Goal: Information Seeking & Learning: Find specific fact

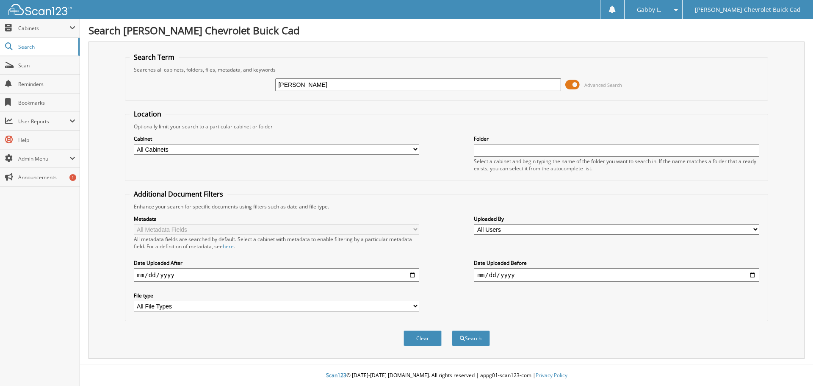
type input "nielson, jason"
click at [452, 330] on button "Search" at bounding box center [471, 338] width 38 height 16
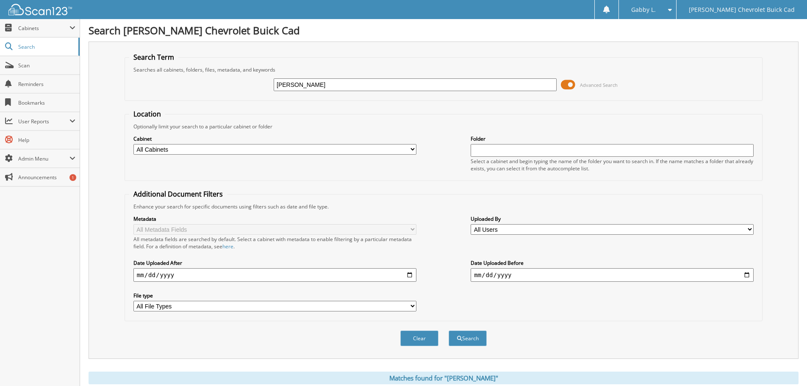
click at [211, 151] on select "All Cabinets BODY SHOP CAR DEALS PARTS RENTAL AGREEMENTS SERVICE RO WARRANTY ROS" at bounding box center [274, 149] width 283 height 11
select select "17435"
click at [133, 144] on select "All Cabinets BODY SHOP CAR DEALS PARTS RENTAL AGREEMENTS SERVICE RO WARRANTY ROS" at bounding box center [274, 149] width 283 height 11
click at [457, 339] on span "submit" at bounding box center [459, 338] width 5 height 5
click at [300, 84] on input "[PERSON_NAME]" at bounding box center [415, 84] width 283 height 13
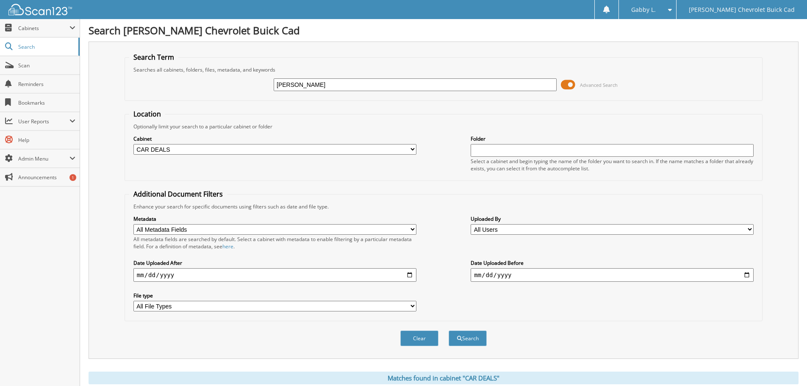
click at [313, 85] on input "nielson, jason" at bounding box center [415, 84] width 283 height 13
type input "[PERSON_NAME]"
click at [448, 330] on button "Search" at bounding box center [467, 338] width 38 height 16
click at [334, 89] on input "[PERSON_NAME]" at bounding box center [415, 84] width 283 height 13
type input "[PERSON_NAME],"
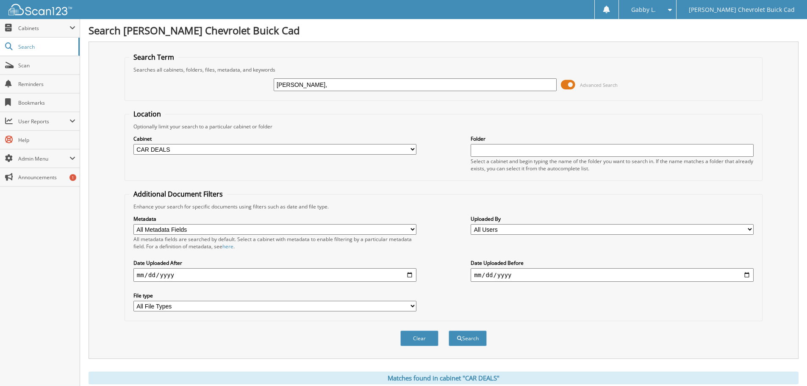
click at [448, 330] on button "Search" at bounding box center [467, 338] width 38 height 16
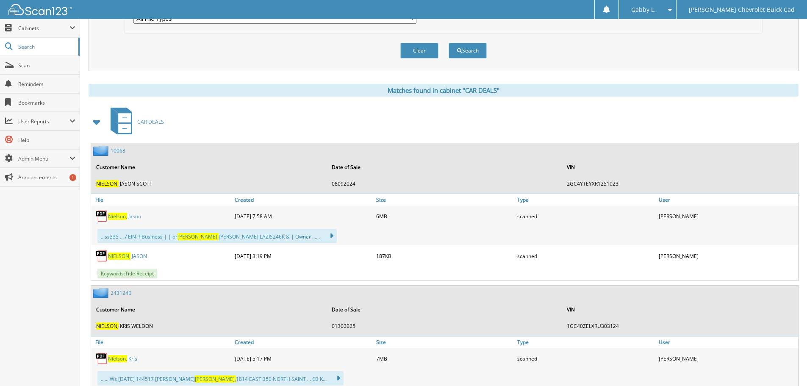
scroll to position [296, 0]
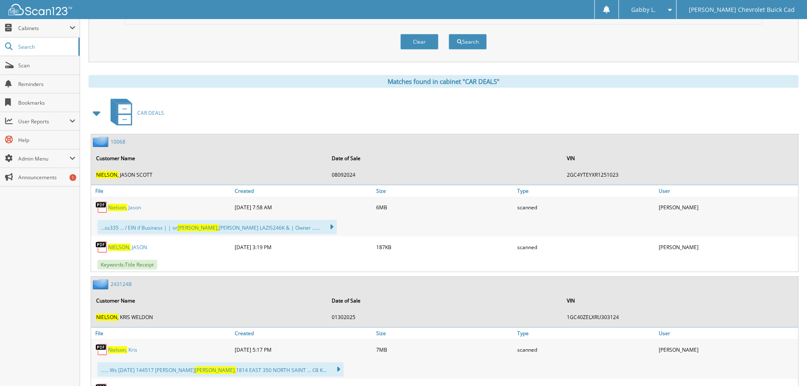
click at [127, 206] on link "N i e l s o n , J a s o n" at bounding box center [124, 207] width 33 height 7
